Goal: Information Seeking & Learning: Learn about a topic

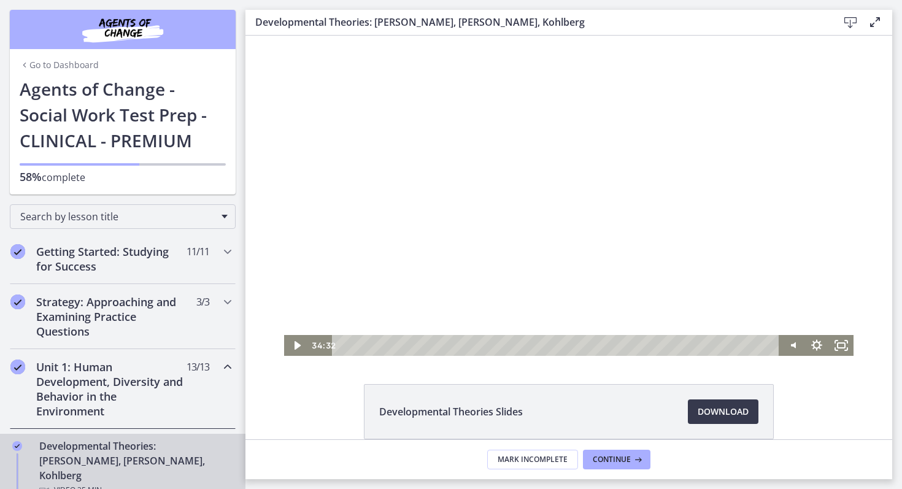
click at [357, 159] on div at bounding box center [568, 196] width 569 height 320
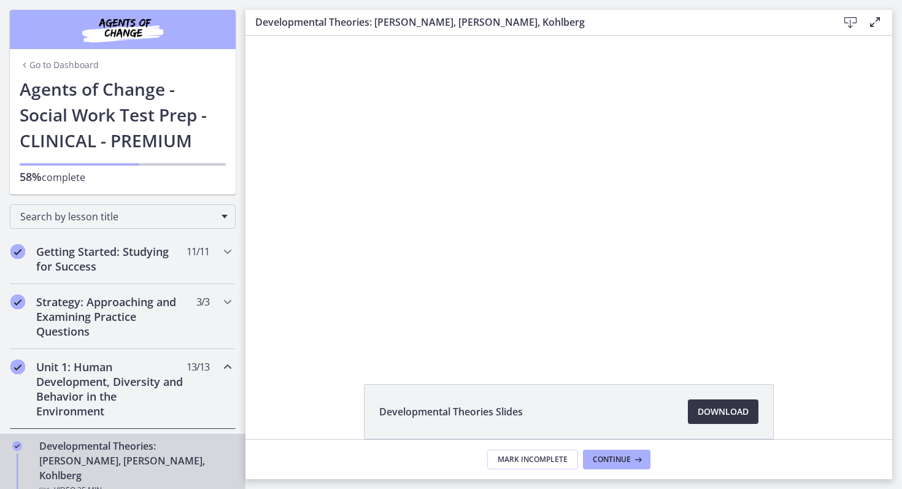
click at [722, 405] on span "Download Opens in a new window" at bounding box center [722, 411] width 51 height 15
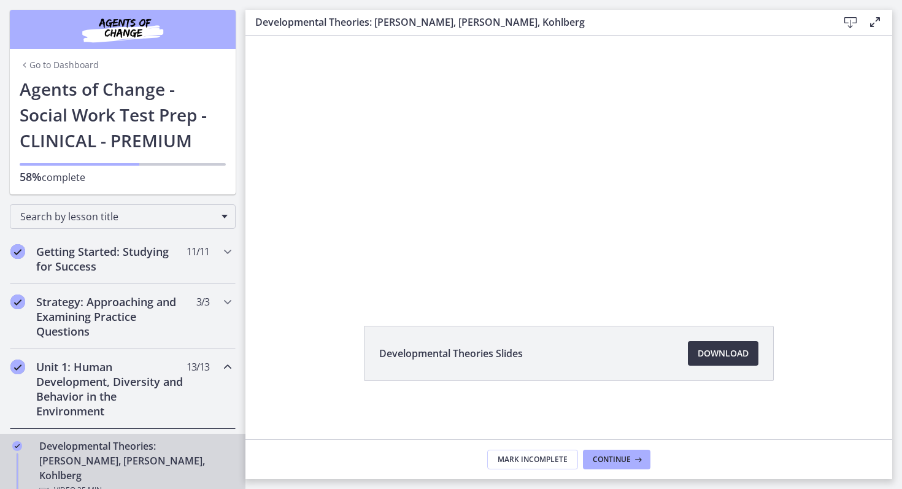
scroll to position [59, 0]
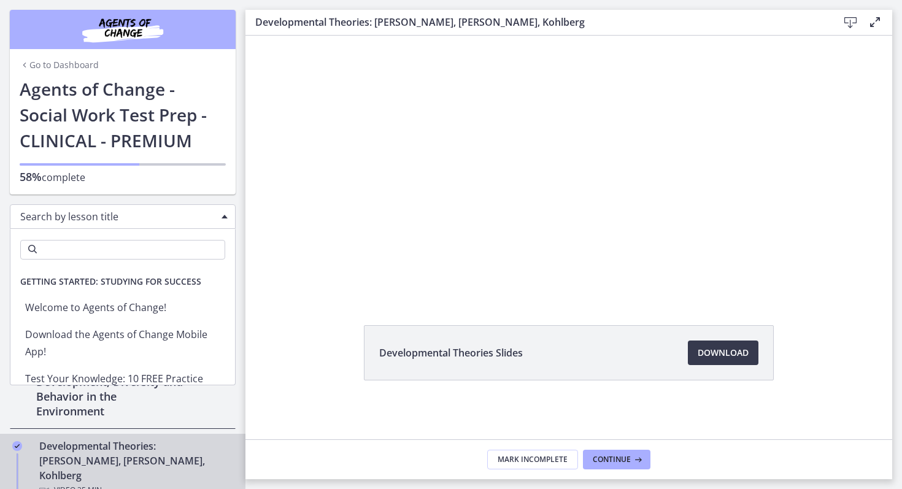
click at [227, 219] on div "Search by lesson title" at bounding box center [123, 216] width 226 height 25
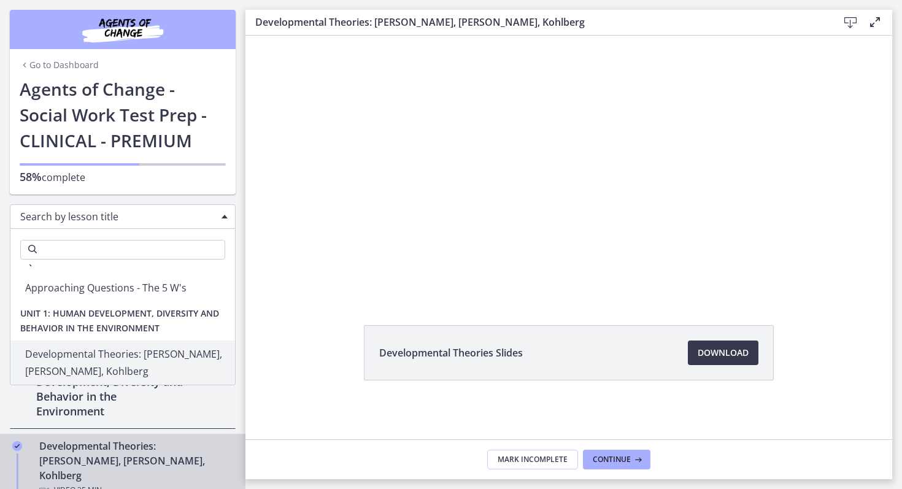
click at [200, 254] on input "Search" at bounding box center [122, 250] width 205 height 20
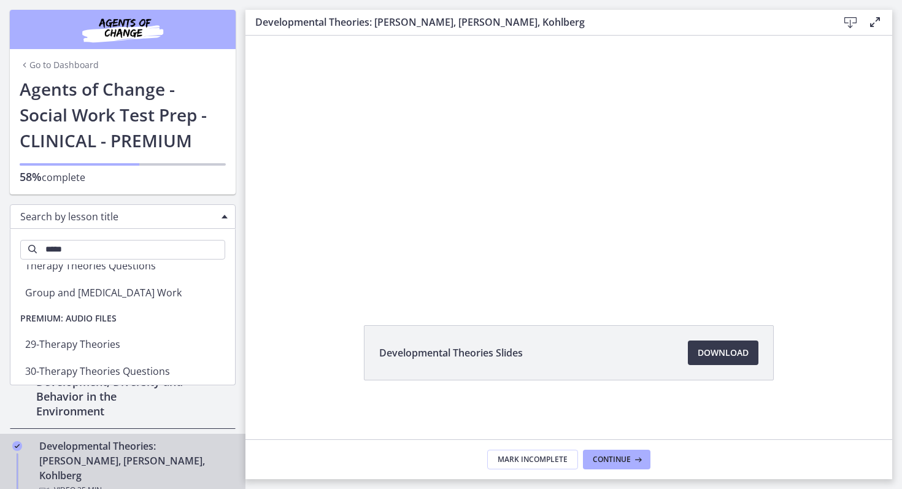
scroll to position [83, 0]
type input "*******"
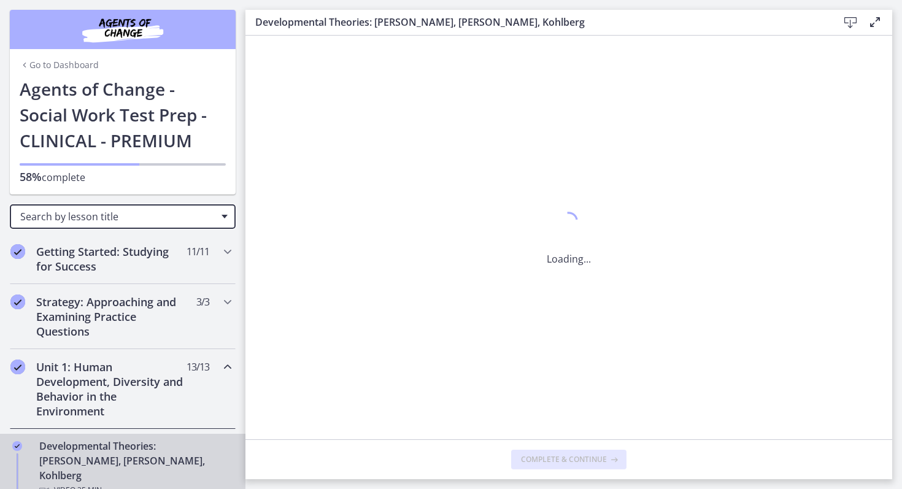
scroll to position [0, 0]
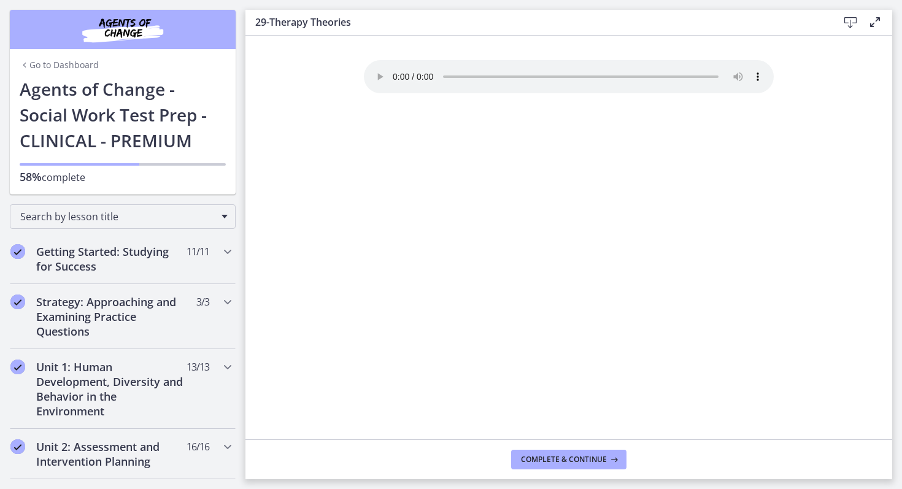
click at [753, 253] on div "Your browser doesn't support the audio element. Download it here" at bounding box center [568, 249] width 429 height 379
click at [716, 319] on div "Your browser doesn't support the audio element. Download it here" at bounding box center [568, 249] width 429 height 379
click at [371, 23] on h3 "29-Therapy Theories" at bounding box center [536, 22] width 563 height 15
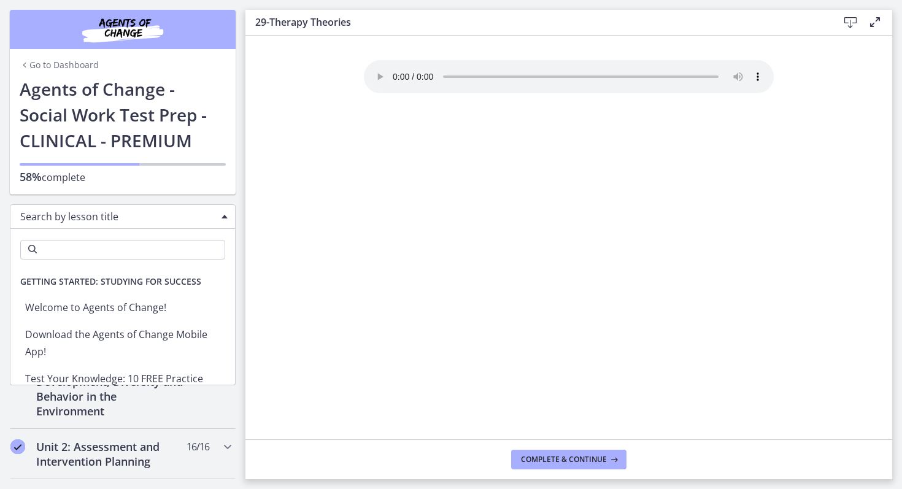
click at [161, 219] on span "Search by lesson title" at bounding box center [117, 216] width 195 height 13
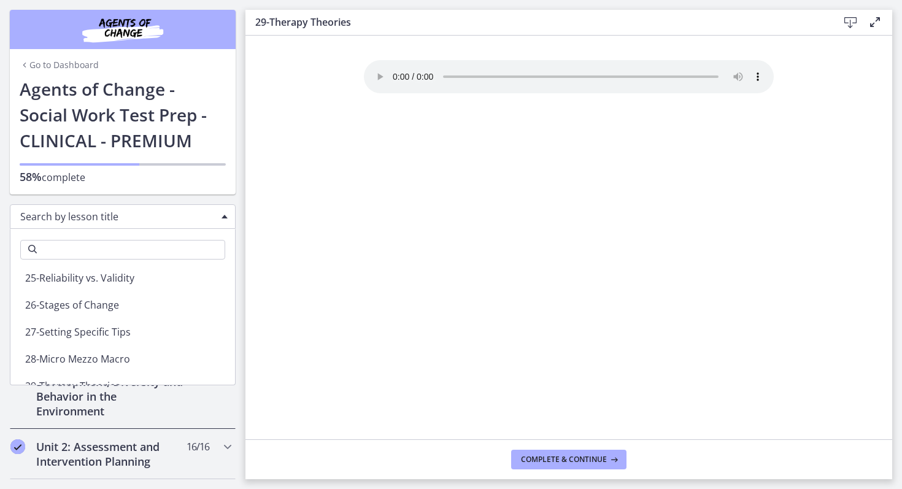
scroll to position [3965, 0]
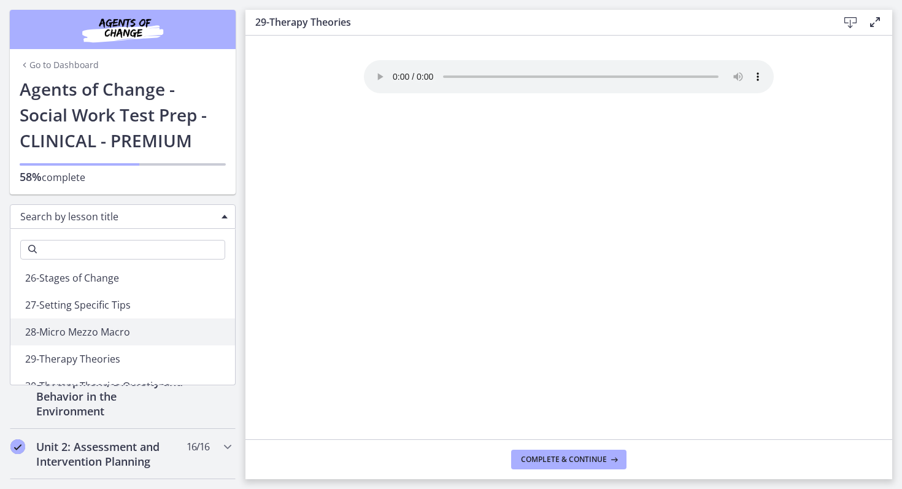
click at [147, 251] on input "Search" at bounding box center [122, 250] width 205 height 20
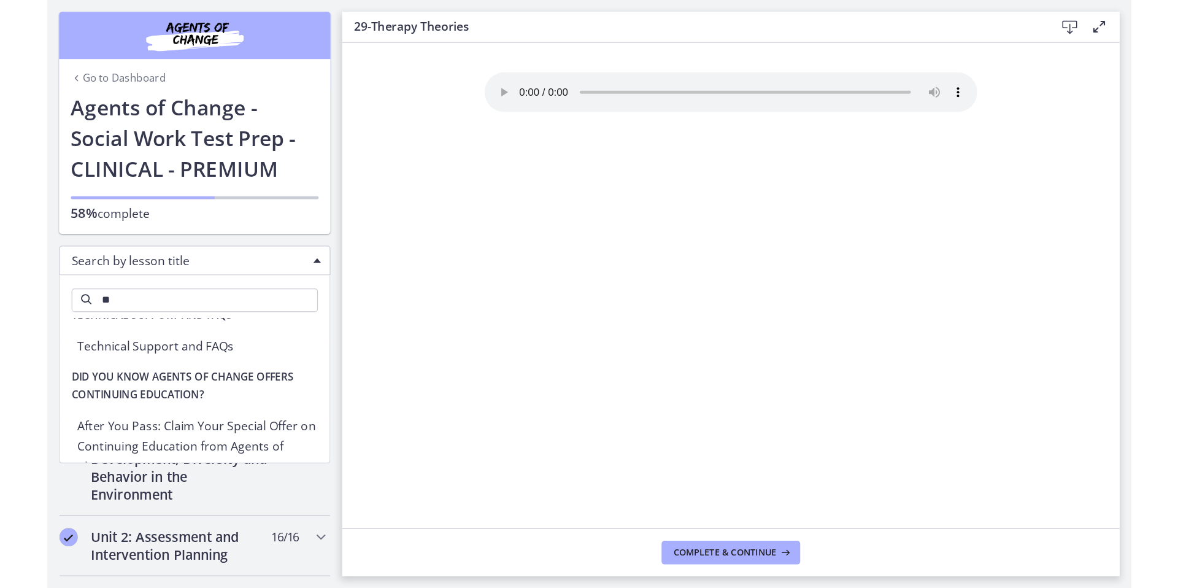
scroll to position [96, 0]
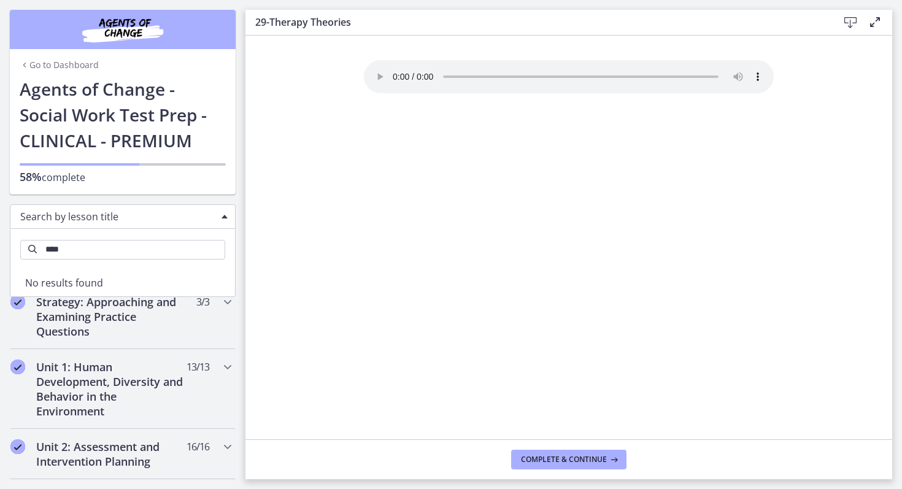
type input "*****"
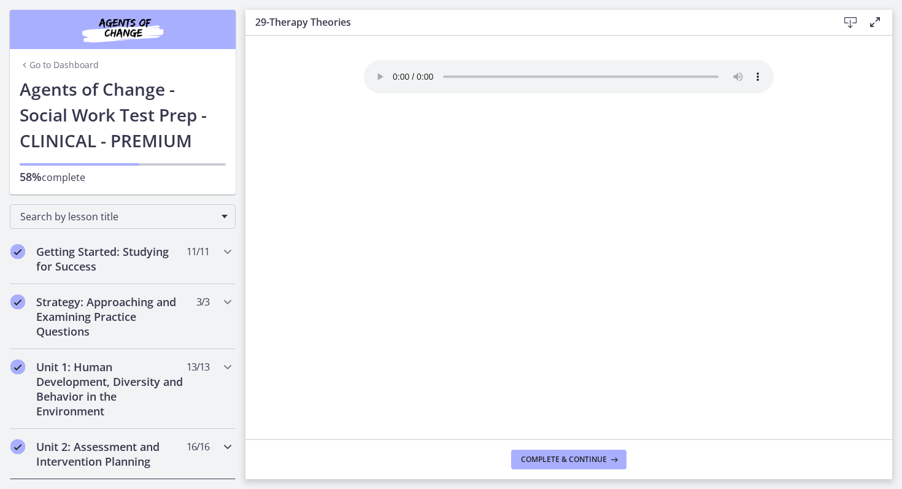
click at [148, 451] on h2 "Unit 2: Assessment and Intervention Planning" at bounding box center [111, 453] width 150 height 29
